Goal: Ask a question: Seek information or help from site administrators or community

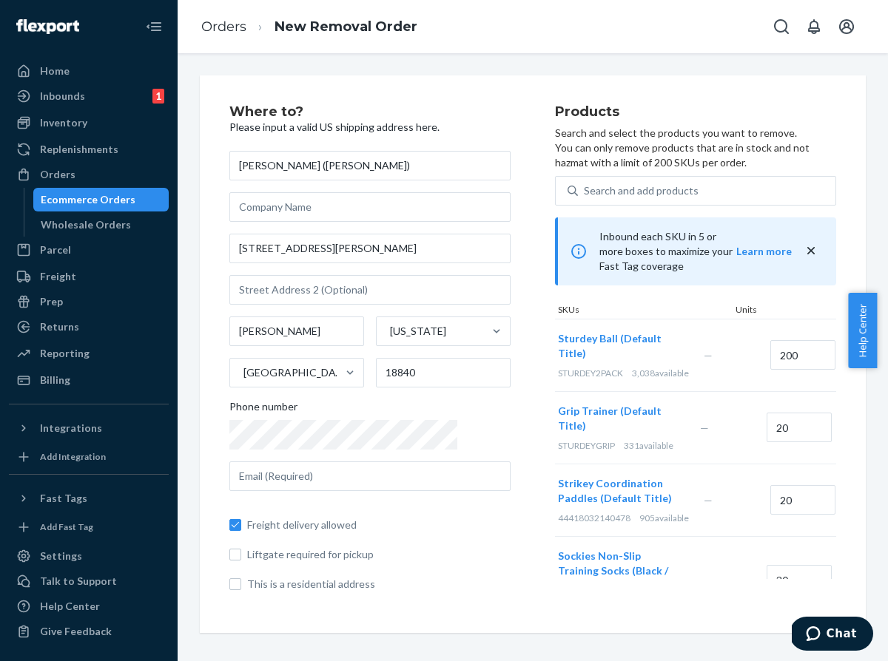
scroll to position [114, 0]
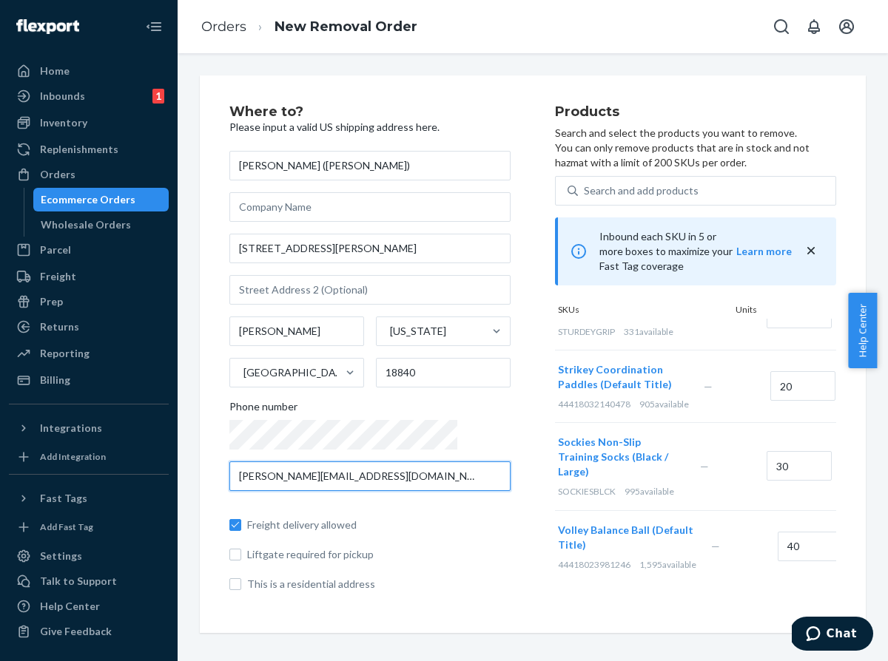
type input "[PERSON_NAME][EMAIL_ADDRESS][DOMAIN_NAME]"
click at [340, 448] on body "Home Inbounds 1 Shipping Plans Problems 1 Inventory Products Replenishments Ord…" at bounding box center [444, 330] width 888 height 661
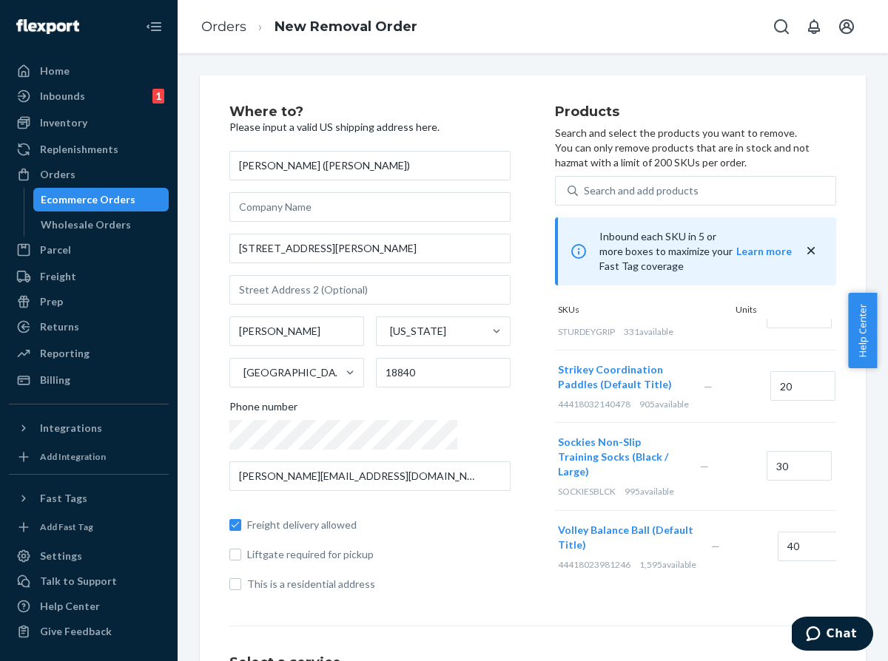
click at [431, 531] on span "Freight delivery allowed" at bounding box center [378, 525] width 263 height 15
click at [241, 531] on input "Freight delivery allowed" at bounding box center [235, 525] width 12 height 12
click at [235, 527] on input "Freight delivery allowed" at bounding box center [235, 525] width 12 height 12
checkbox input "true"
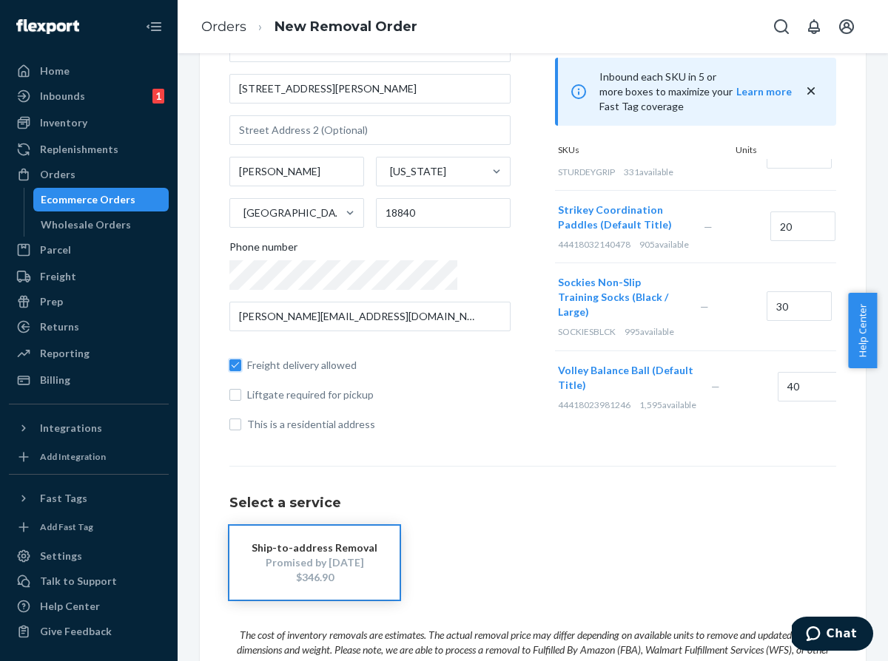
scroll to position [162, 0]
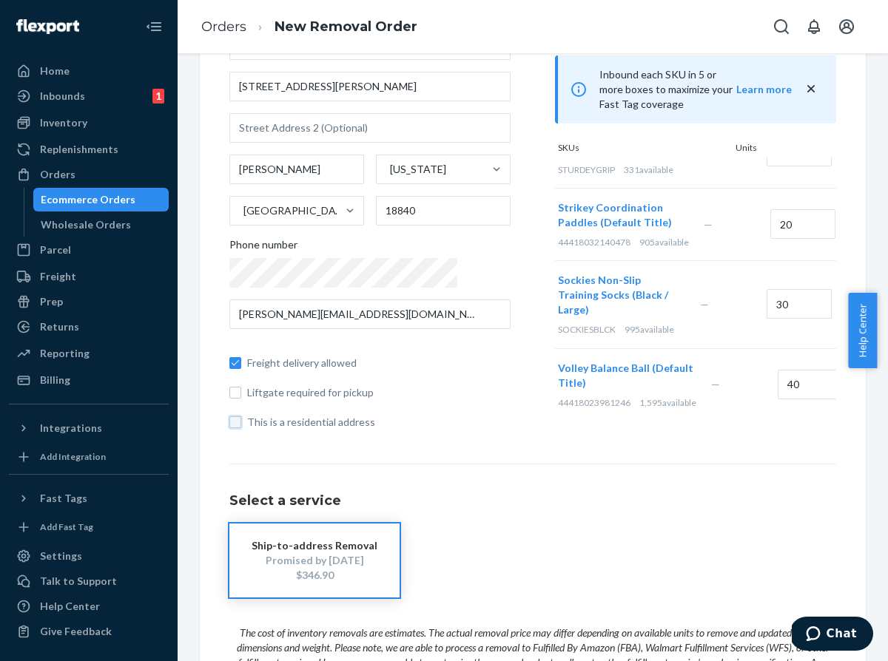
click at [232, 420] on input "This is a residential address" at bounding box center [235, 423] width 12 height 12
checkbox input "true"
click at [230, 360] on input "Freight delivery allowed" at bounding box center [235, 363] width 12 height 12
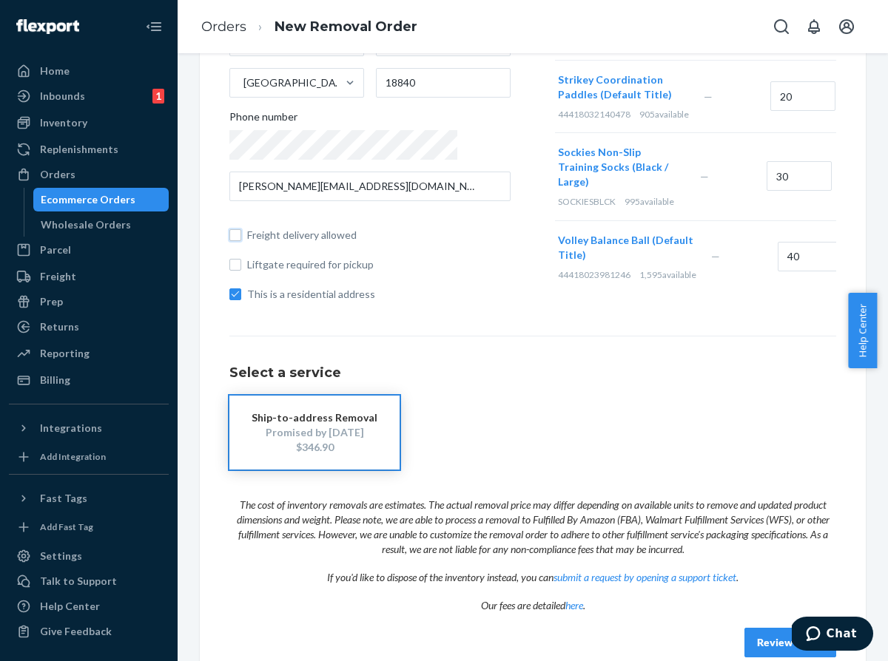
scroll to position [291, 0]
click at [446, 394] on div "Select a service Ship-to-address Removal Promised by [DATE] $346.90" at bounding box center [532, 402] width 607 height 134
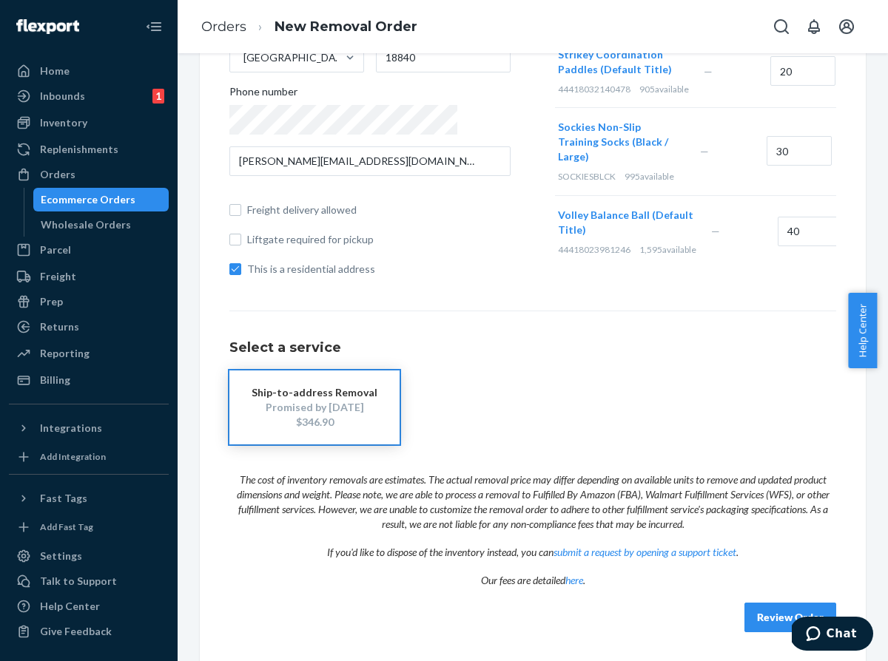
click at [455, 388] on div "Ship-to-address Removal Promised by [DATE] $346.90" at bounding box center [532, 408] width 607 height 74
click at [240, 205] on input "Freight delivery allowed" at bounding box center [235, 210] width 12 height 12
checkbox input "false"
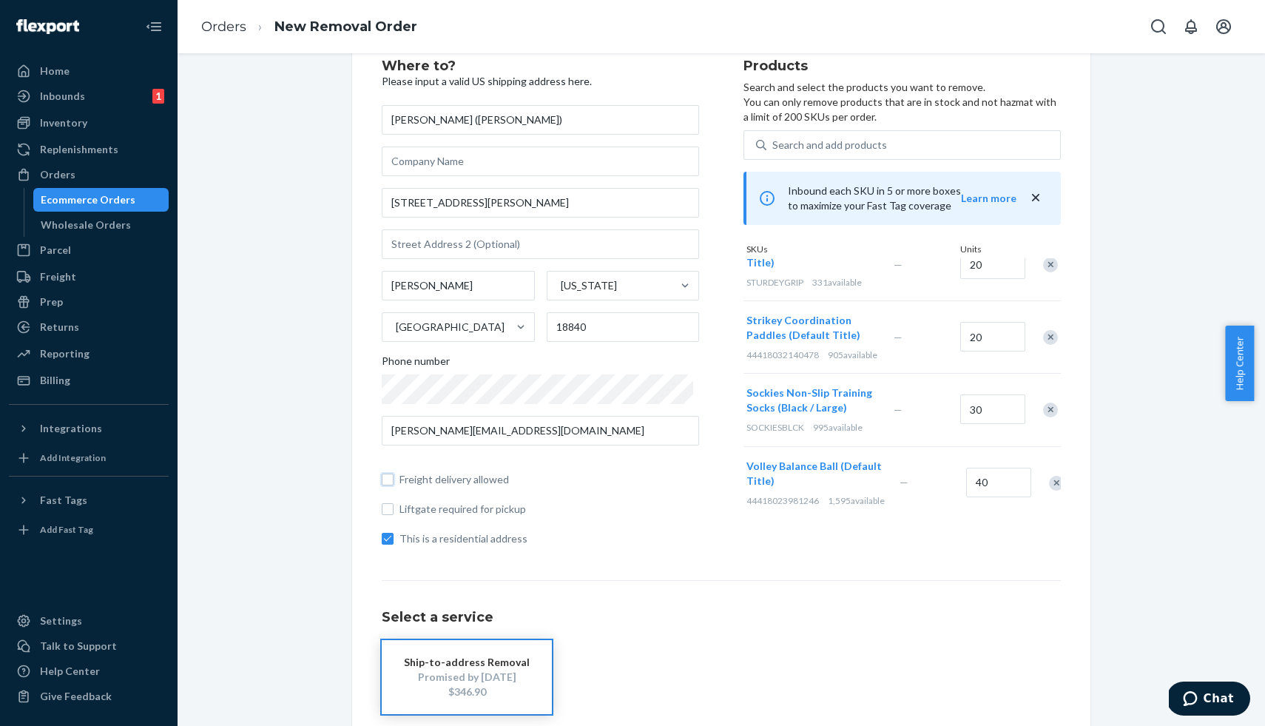
scroll to position [41, 0]
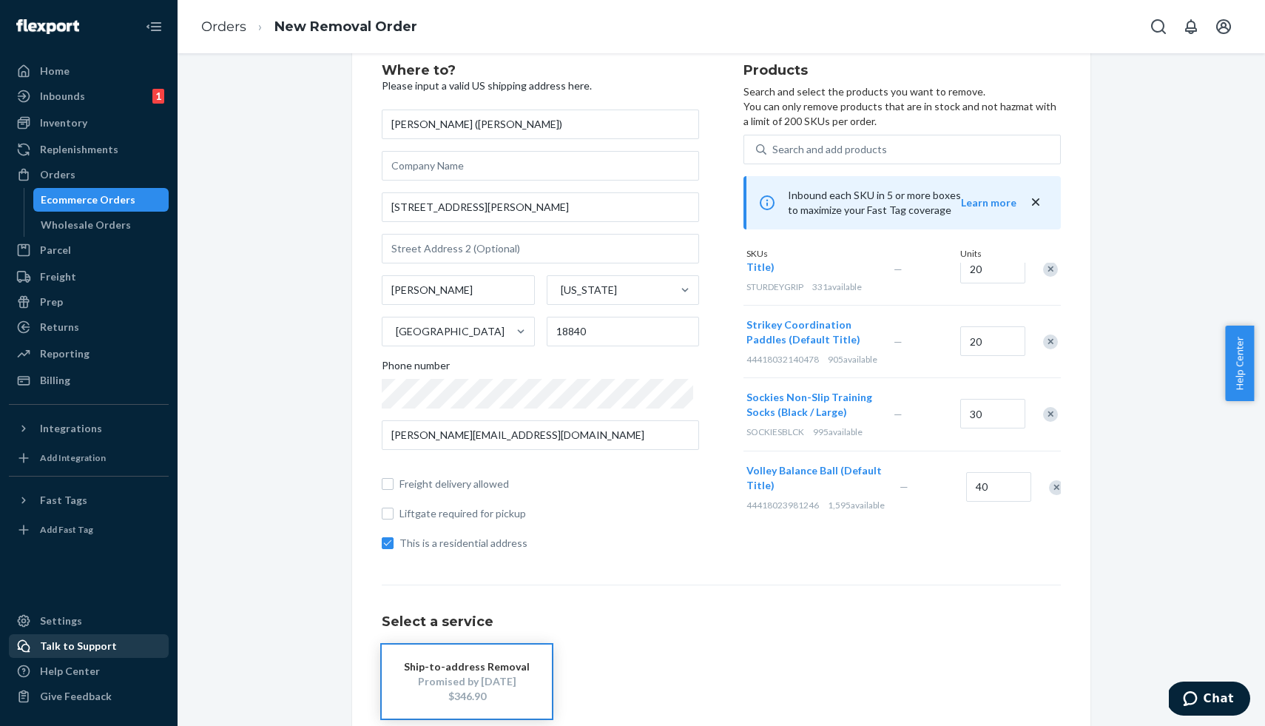
click at [47, 644] on div "Talk to Support" at bounding box center [78, 646] width 77 height 15
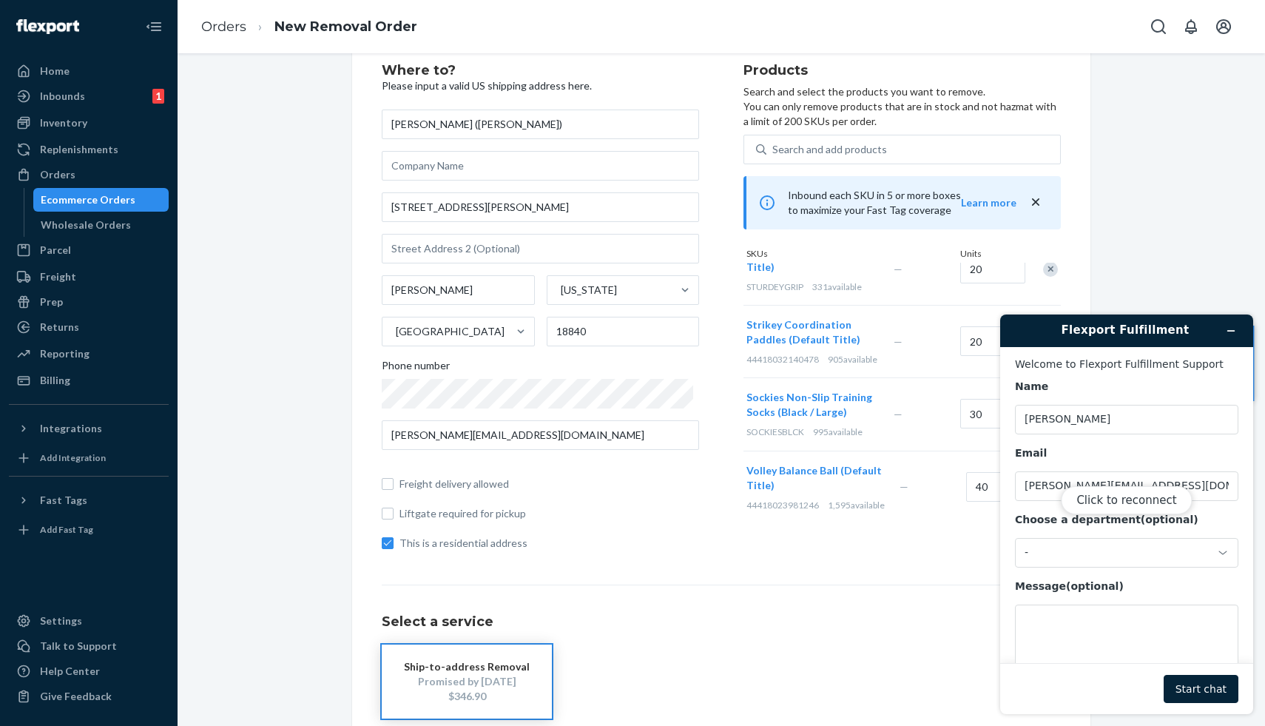
click at [887, 537] on div "Click to reconnect" at bounding box center [1126, 514] width 253 height 400
click at [887, 548] on div "Click to reconnect" at bounding box center [1126, 514] width 253 height 400
click at [887, 554] on div "Click to reconnect" at bounding box center [1126, 514] width 253 height 400
click at [887, 556] on div "Click to reconnect" at bounding box center [1126, 514] width 253 height 400
click at [887, 497] on button "Click to reconnect" at bounding box center [1126, 500] width 131 height 28
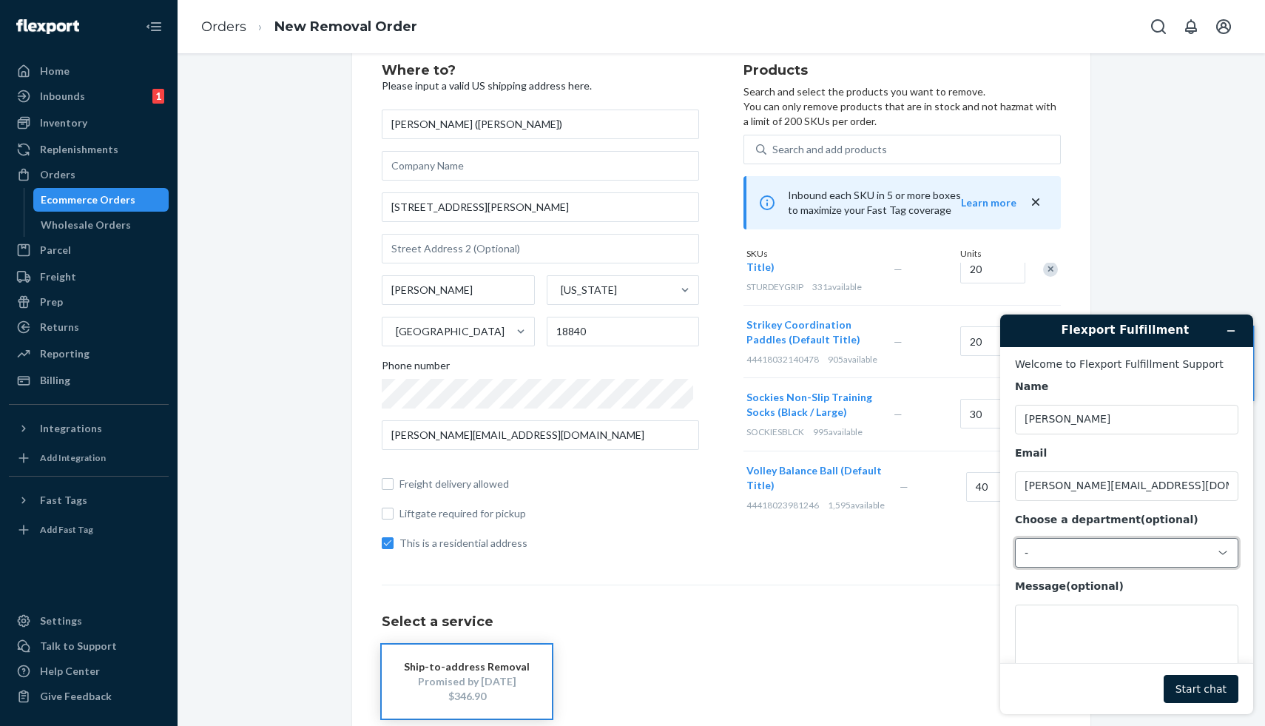
click at [887, 555] on icon at bounding box center [1223, 553] width 12 height 12
click at [887, 617] on li "Messaging (Chat Team)" at bounding box center [1125, 614] width 218 height 27
click at [887, 617] on textarea "Message (optional)" at bounding box center [1126, 645] width 223 height 83
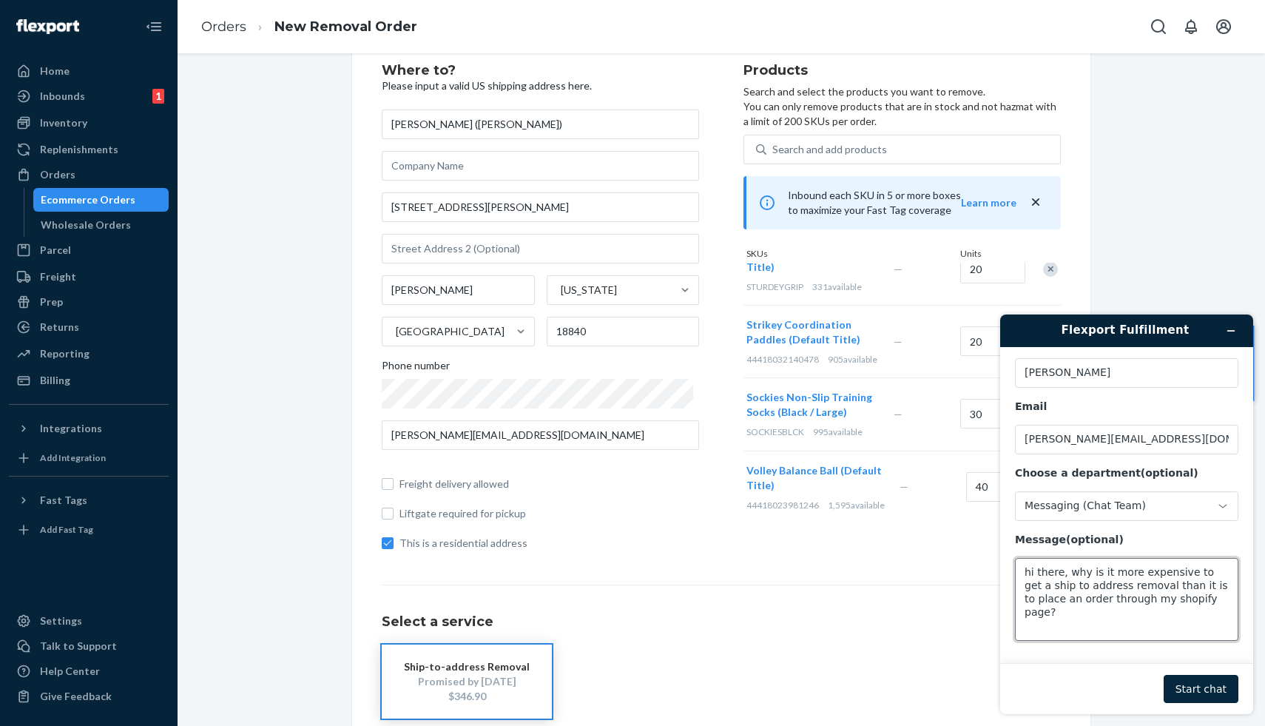
type textarea "hi there, why is it more expensive to get a ship to address removal than it is …"
click at [887, 661] on button "Start chat" at bounding box center [1201, 689] width 75 height 28
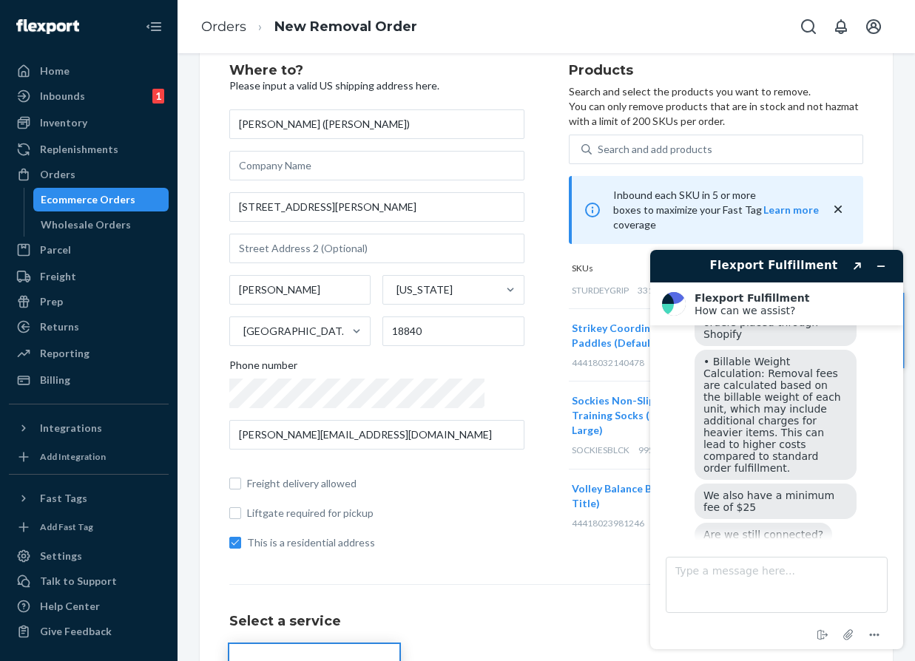
scroll to position [447, 0]
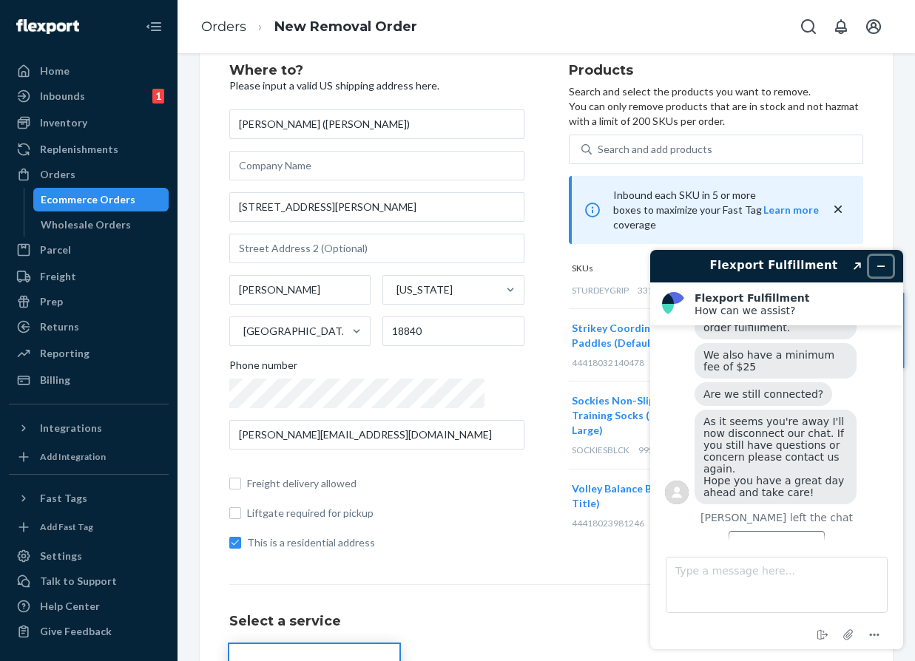
click at [878, 272] on button "Minimize widget" at bounding box center [881, 266] width 24 height 21
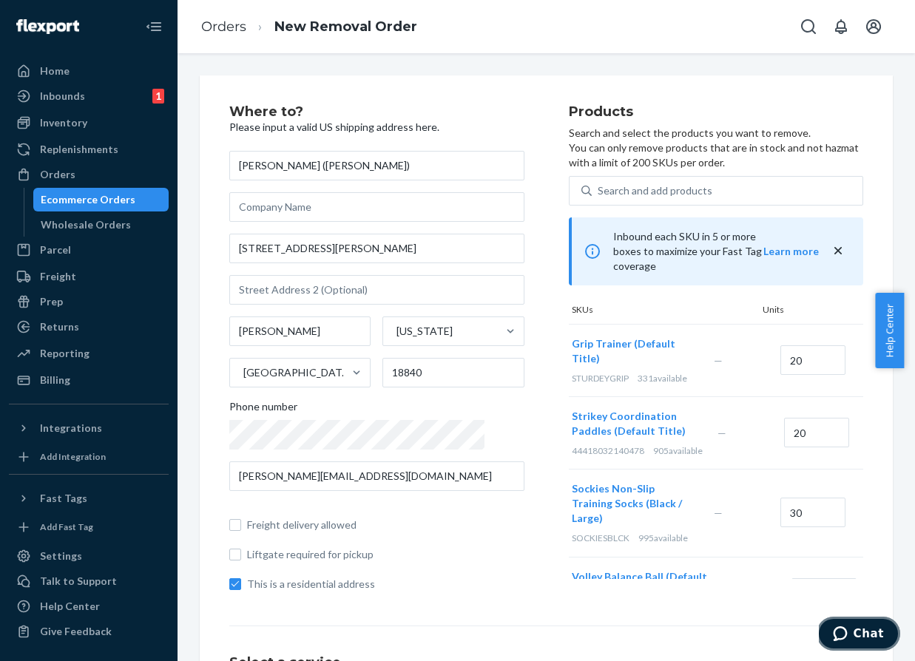
scroll to position [114, 0]
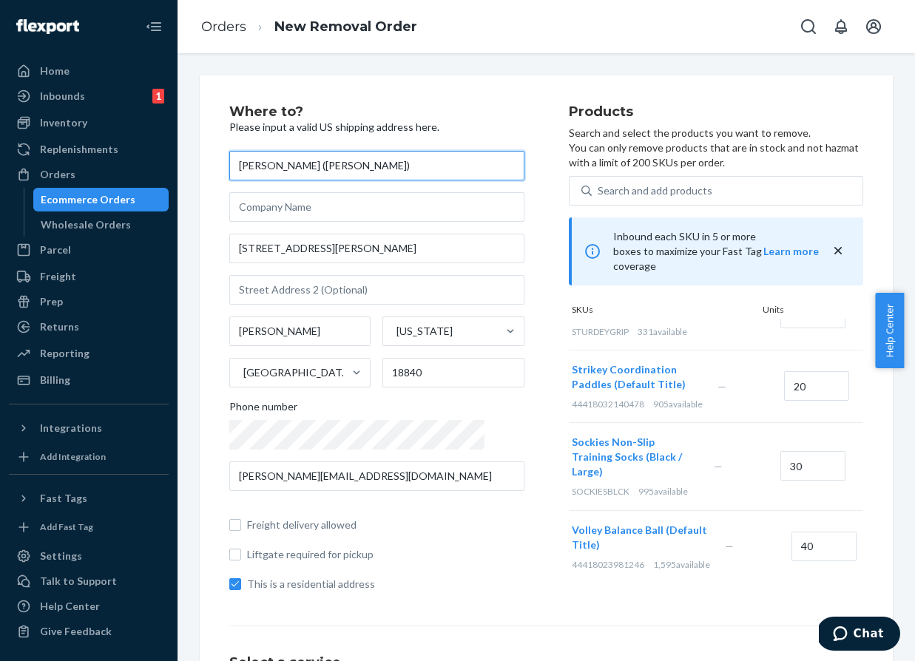
drag, startPoint x: 376, startPoint y: 167, endPoint x: 192, endPoint y: 167, distance: 184.2
click at [192, 167] on div "Where to? Please input a valid US shipping address here. Brandon Arsenault (Luc…" at bounding box center [546, 526] width 715 height 902
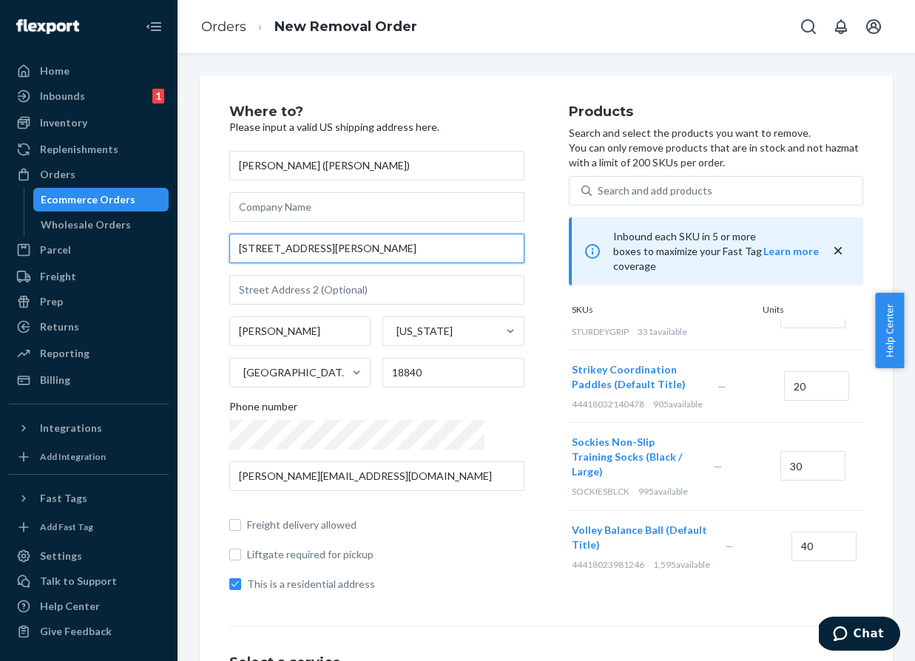
drag, startPoint x: 345, startPoint y: 257, endPoint x: 219, endPoint y: 252, distance: 125.9
click at [219, 252] on div "Where to? Please input a valid US shipping address here. Brandon Arsenault (Luc…" at bounding box center [546, 526] width 693 height 902
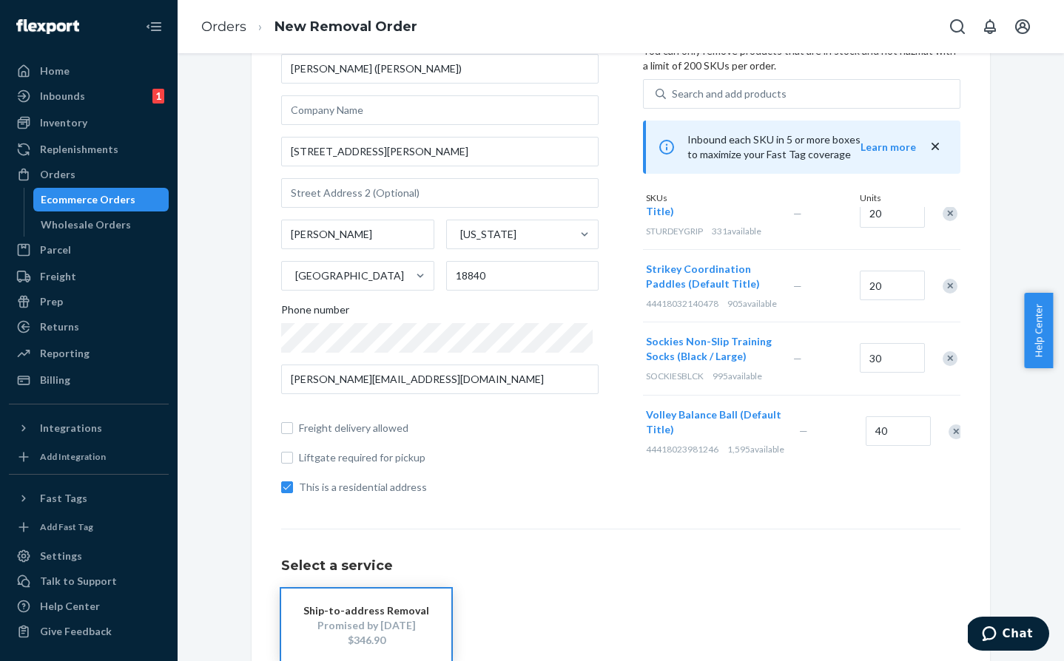
scroll to position [0, 0]
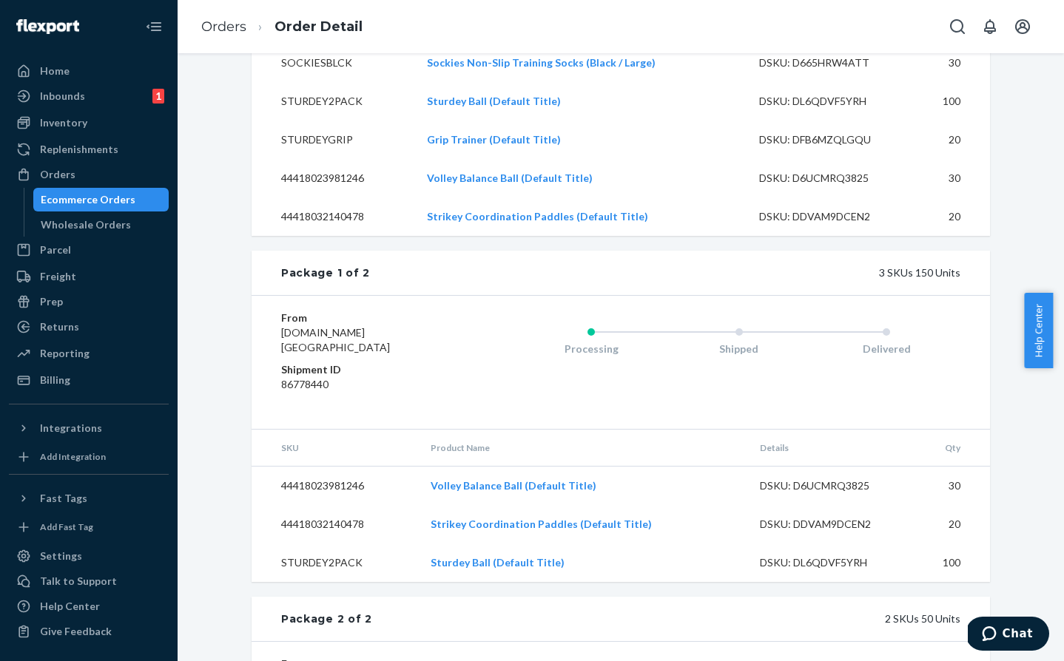
scroll to position [866, 0]
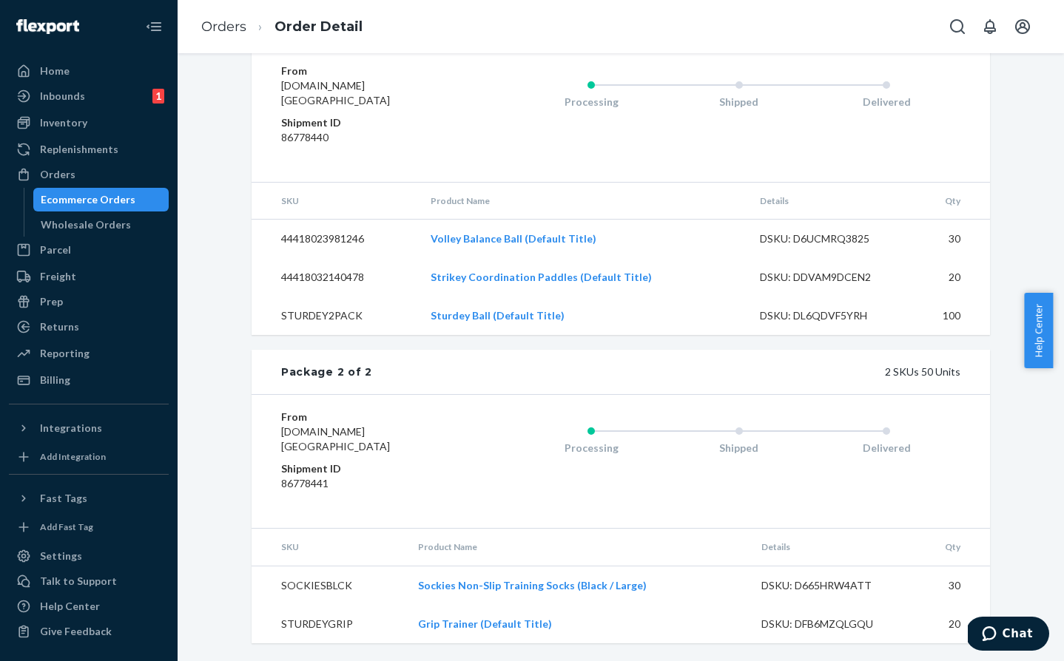
click at [339, 482] on dd "86778441" at bounding box center [369, 483] width 177 height 15
drag, startPoint x: 337, startPoint y: 135, endPoint x: 259, endPoint y: 129, distance: 78.7
click at [259, 129] on div "From [DOMAIN_NAME] [GEOGRAPHIC_DATA] Shipment ID 86778440 Processing Shipped De…" at bounding box center [621, 115] width 738 height 134
copy dl "Shipment ID 86778440"
drag, startPoint x: 273, startPoint y: 484, endPoint x: 340, endPoint y: 485, distance: 67.3
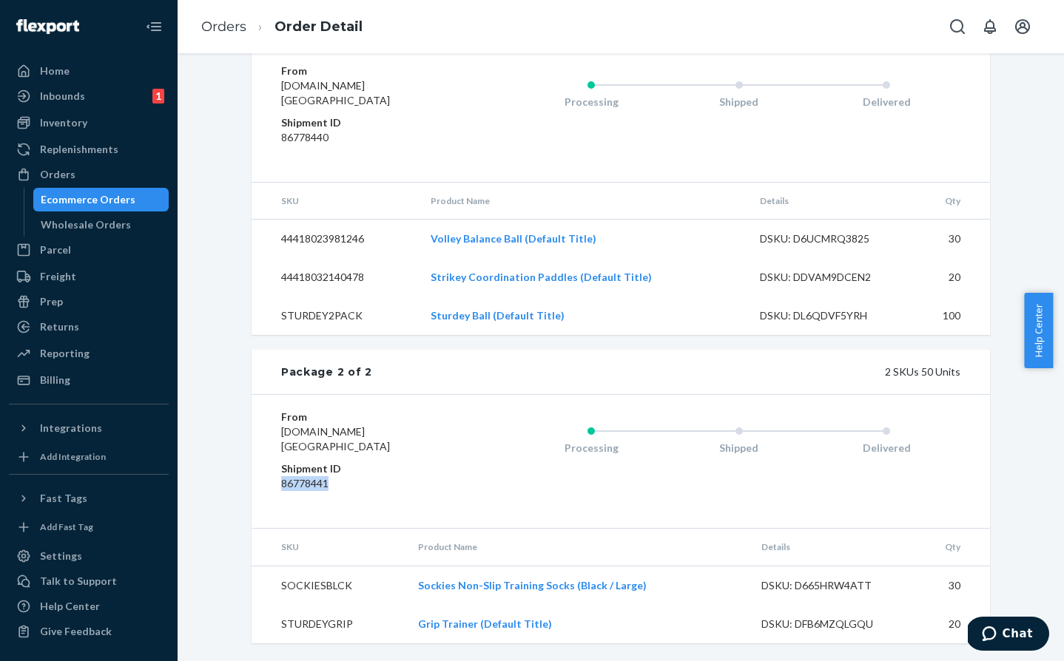
click at [340, 485] on div "From [DOMAIN_NAME] [GEOGRAPHIC_DATA] Shipment ID 86778441 Processing Shipped De…" at bounding box center [621, 461] width 738 height 134
copy dd "86778441"
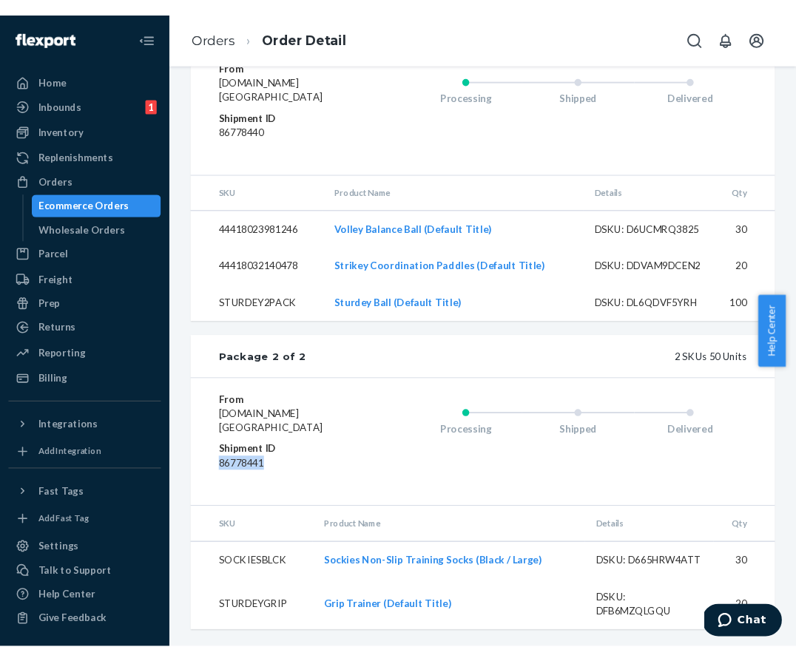
scroll to position [999, 0]
